Goal: Transaction & Acquisition: Purchase product/service

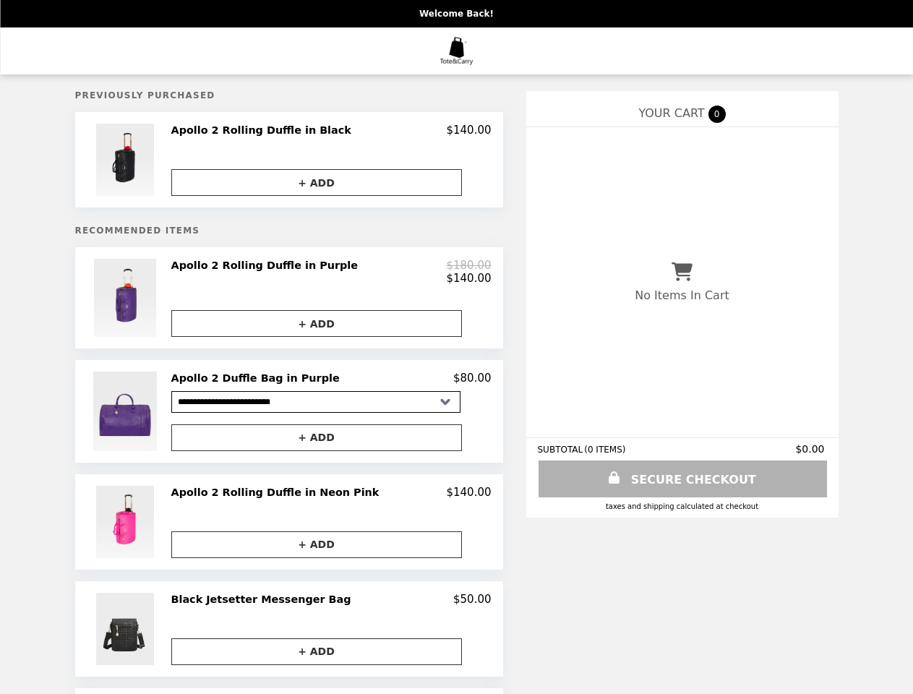
click at [158, 161] on img at bounding box center [126, 160] width 61 height 72
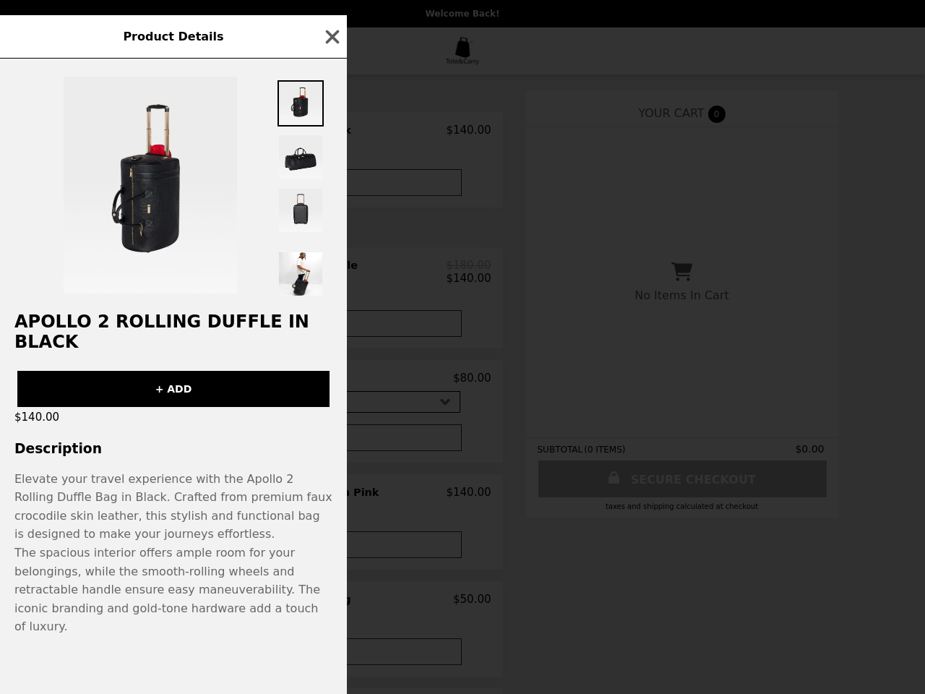
click at [330, 132] on div "Product Details Apollo 2 Rolling Duffle in Black + ADD $140.00 Description Elev…" at bounding box center [462, 347] width 925 height 694
click at [330, 184] on div at bounding box center [173, 178] width 347 height 239
click at [158, 303] on div "Product Details Apollo 2 Rolling Duffle in Black + ADD $140.00 Description Elev…" at bounding box center [462, 347] width 925 height 694
click at [330, 276] on div at bounding box center [173, 178] width 347 height 239
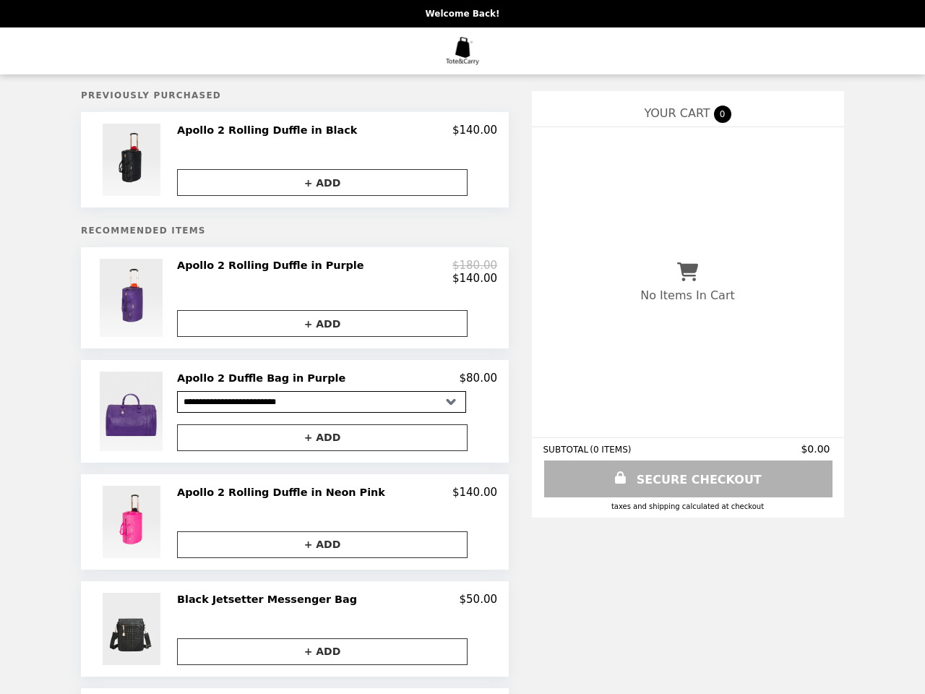
click at [330, 330] on button "+ ADD" at bounding box center [322, 323] width 291 height 27
click at [158, 418] on img at bounding box center [133, 410] width 67 height 79
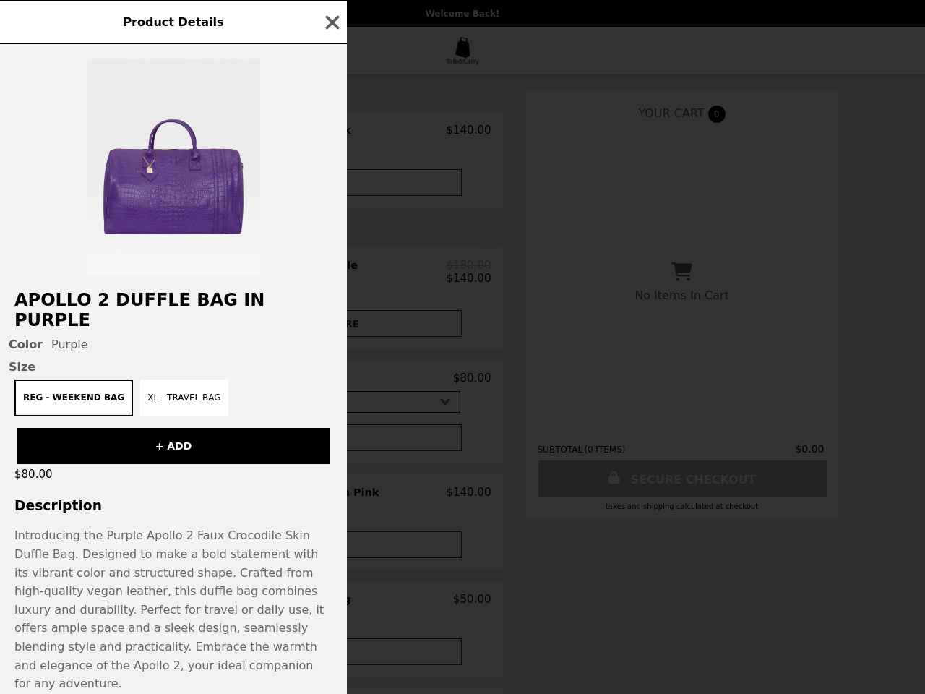
click at [330, 445] on div "+ ADD" at bounding box center [173, 440] width 347 height 48
click at [158, 530] on div "Product Details Apollo 2 Duffle Bag in Purple Color Purple Size Reg - Weekend B…" at bounding box center [462, 347] width 925 height 694
